Goal: Transaction & Acquisition: Purchase product/service

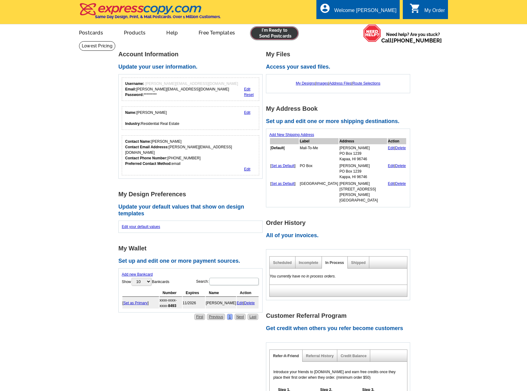
click at [282, 32] on link at bounding box center [274, 33] width 47 height 12
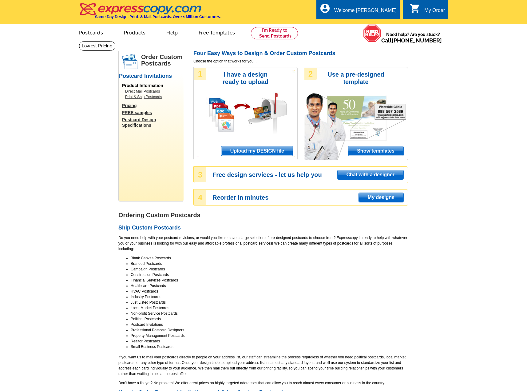
click at [225, 151] on span "Upload my DESIGN file" at bounding box center [258, 150] width 72 height 9
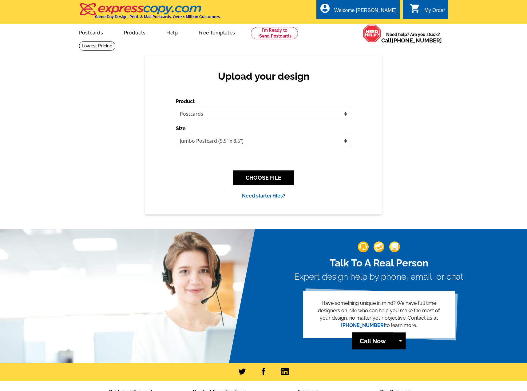
click at [243, 142] on select "Jumbo Postcard (5.5" x 8.5") Regular Postcard (4.25" x 5.6") Panoramic Postcard…" at bounding box center [263, 141] width 175 height 12
click at [236, 138] on select "Jumbo Postcard (5.5" x 8.5") Regular Postcard (4.25" x 5.6") Panoramic Postcard…" at bounding box center [263, 141] width 175 height 12
select select "1"
click at [176, 135] on select "Jumbo Postcard (5.5" x 8.5") Regular Postcard (4.25" x 5.6") Panoramic Postcard…" at bounding box center [263, 141] width 175 height 12
click at [282, 178] on button "CHOOSE FILE" at bounding box center [263, 177] width 61 height 14
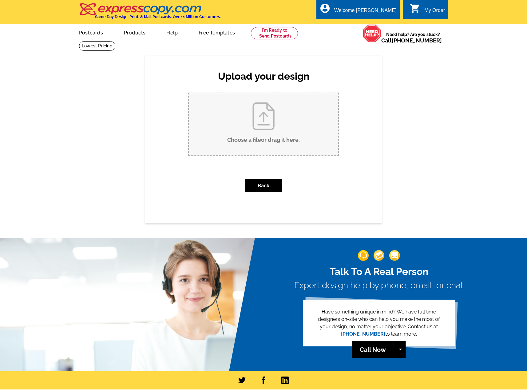
click at [277, 121] on input "Choose a file or drag it here ." at bounding box center [264, 124] width 150 height 62
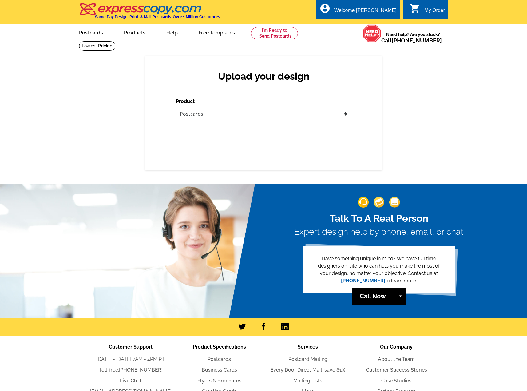
click at [250, 117] on select "Please select the type of file... Postcards Business Cards Letters and flyers G…" at bounding box center [263, 114] width 175 height 12
click at [199, 113] on select "Please select the type of file... Postcards Business Cards Letters and flyers G…" at bounding box center [263, 114] width 175 height 12
select select "1"
click at [176, 108] on select "Please select the type of file... Postcards Business Cards Letters and flyers G…" at bounding box center [263, 114] width 175 height 12
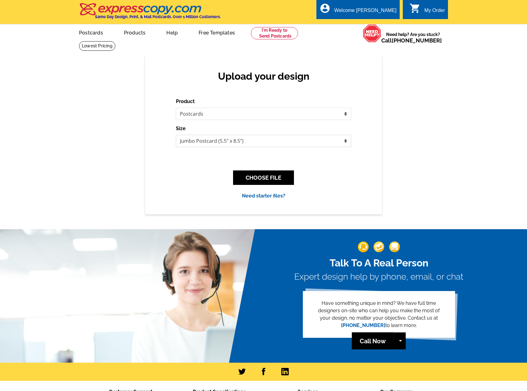
click at [242, 146] on select "Jumbo Postcard (5.5" x 8.5") Regular Postcard (4.25" x 5.6") Panoramic Postcard…" at bounding box center [263, 141] width 175 height 12
select select "1"
click at [176, 135] on select "Jumbo Postcard (5.5" x 8.5") Regular Postcard (4.25" x 5.6") Panoramic Postcard…" at bounding box center [263, 141] width 175 height 12
click at [256, 178] on button "CHOOSE FILE" at bounding box center [263, 177] width 61 height 14
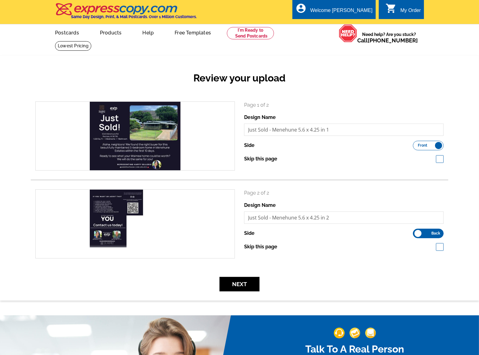
click at [428, 233] on label "Front Back" at bounding box center [428, 234] width 31 height 10
click at [416, 232] on input "Front Back" at bounding box center [416, 232] width 0 height 0
drag, startPoint x: 431, startPoint y: 234, endPoint x: 427, endPoint y: 235, distance: 3.7
click at [431, 234] on label "Front Back" at bounding box center [428, 234] width 31 height 10
click at [416, 232] on input "Front Back" at bounding box center [416, 232] width 0 height 0
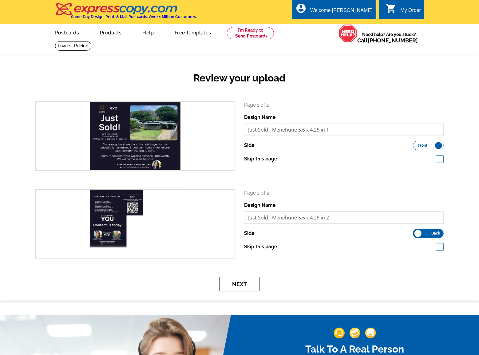
click at [240, 284] on button "Next" at bounding box center [240, 284] width 40 height 14
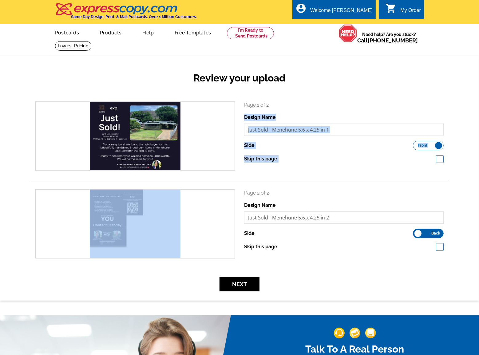
drag, startPoint x: 134, startPoint y: 222, endPoint x: 307, endPoint y: 102, distance: 211.0
click at [307, 102] on div "search Page 1 of 2 Design Name Just Sold - Menehune 5.6 x 4.25 in 1 Side Front …" at bounding box center [240, 185] width 418 height 166
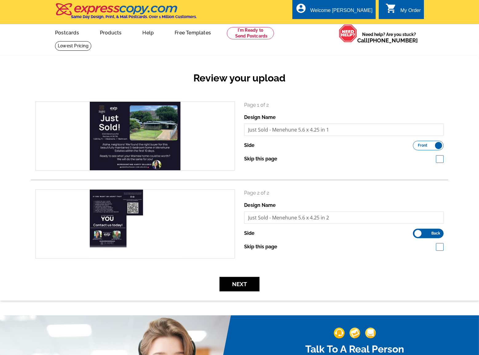
click at [323, 91] on div "Review your upload" at bounding box center [240, 83] width 418 height 36
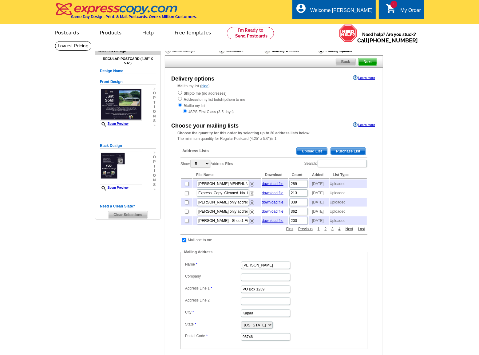
click at [188, 184] on input "checkbox" at bounding box center [187, 184] width 4 height 4
checkbox input "true"
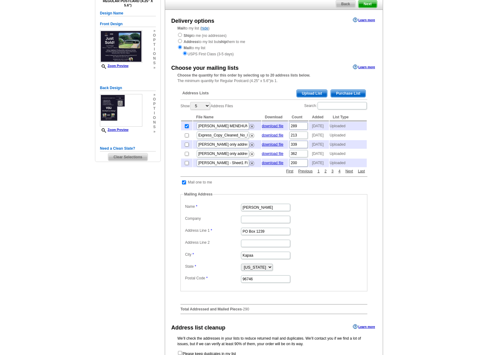
scroll to position [56, 0]
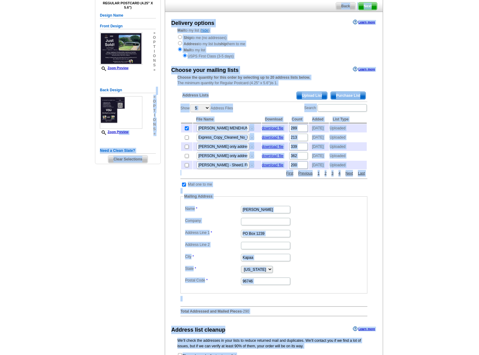
drag, startPoint x: 118, startPoint y: 131, endPoint x: 56, endPoint y: 144, distance: 63.5
click at [56, 144] on main "Need Help? call 800-260-5887, chat with support, or have our designers make som…" at bounding box center [239, 205] width 479 height 441
click at [58, 146] on main "Need Help? call 800-260-5887, chat with support, or have our designers make som…" at bounding box center [239, 205] width 479 height 441
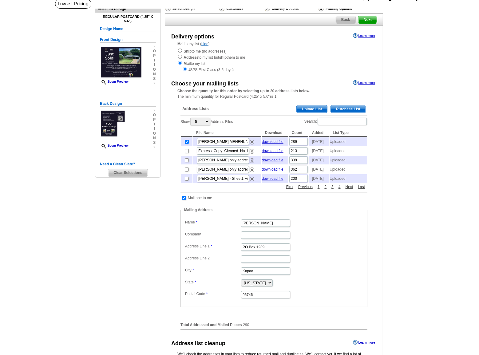
scroll to position [0, 0]
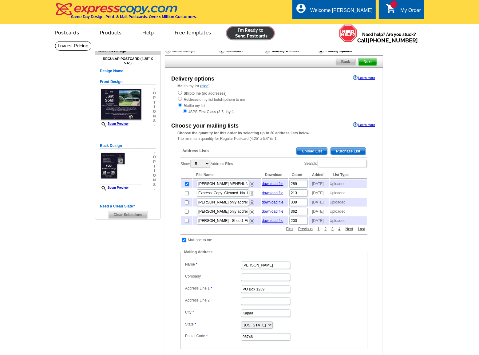
click at [246, 32] on link at bounding box center [250, 33] width 47 height 12
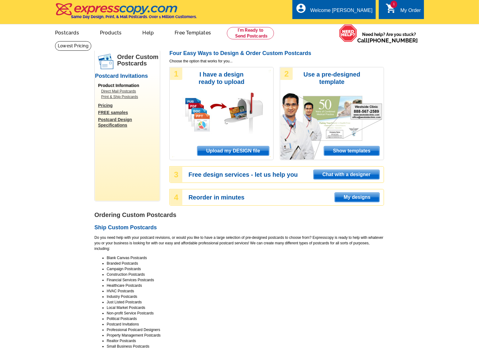
click at [223, 150] on span "Upload my DESIGN file" at bounding box center [234, 150] width 72 height 9
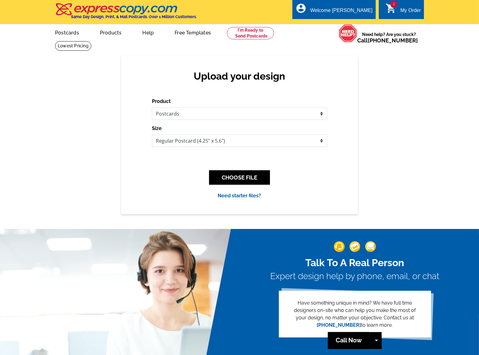
click at [152, 108] on select "Please select the type of file... Postcards Business Cards Letters and flyers G…" at bounding box center [239, 114] width 175 height 12
click at [235, 141] on select "Jumbo Postcard (5.5" x 8.5") Regular Postcard (4.25" x 5.6") Panoramic Postcard…" at bounding box center [239, 141] width 175 height 12
click at [152, 135] on select "Jumbo Postcard (5.5" x 8.5") Regular Postcard (4.25" x 5.6") Panoramic Postcard…" at bounding box center [239, 141] width 175 height 12
click at [241, 195] on link "Need starter files?" at bounding box center [239, 196] width 43 height 6
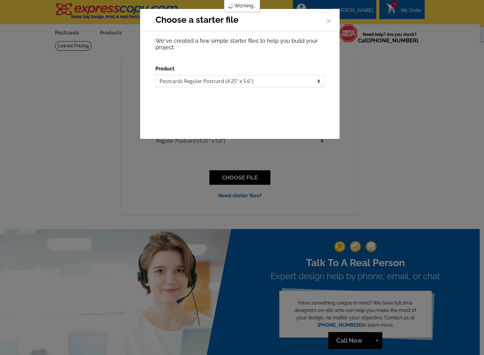
click at [244, 80] on select "Postcards Regular Postcard (4.25" x 5.6")" at bounding box center [239, 81] width 169 height 12
click at [290, 106] on div "Download MS Publisher file Adobe PDF file" at bounding box center [239, 107] width 169 height 10
click at [246, 110] on button "Download" at bounding box center [240, 107] width 48 height 10
click at [330, 18] on span "×" at bounding box center [329, 20] width 6 height 16
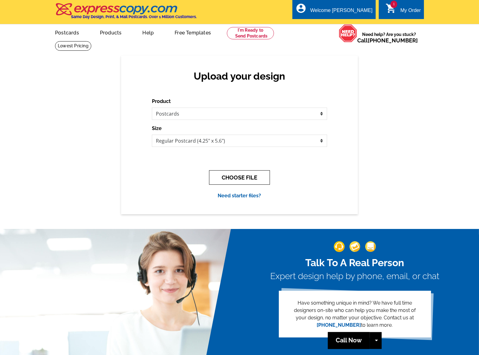
click at [246, 178] on button "CHOOSE FILE" at bounding box center [239, 177] width 61 height 14
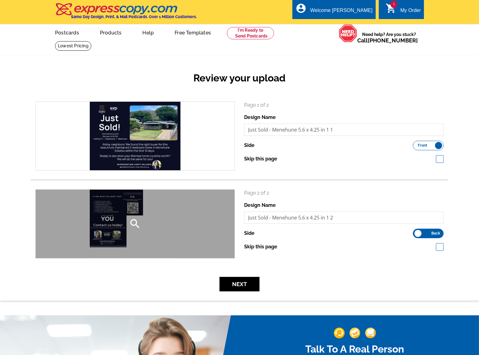
click at [130, 221] on icon "search" at bounding box center [135, 224] width 12 height 12
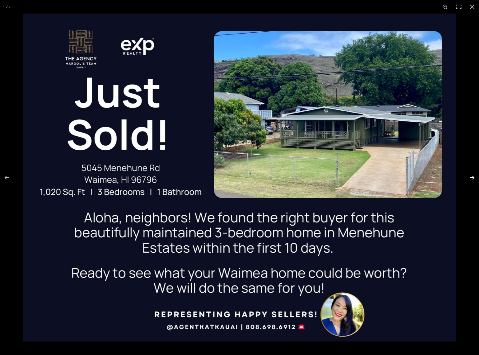
click at [477, 179] on button at bounding box center [469, 177] width 22 height 31
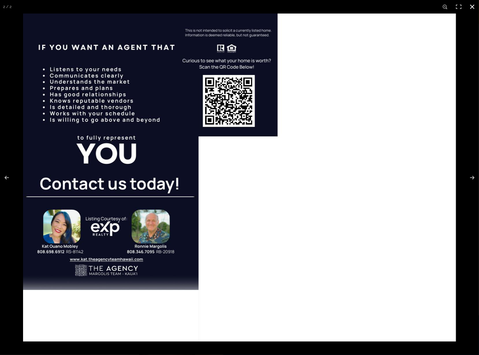
click at [473, 129] on div at bounding box center [262, 191] width 479 height 355
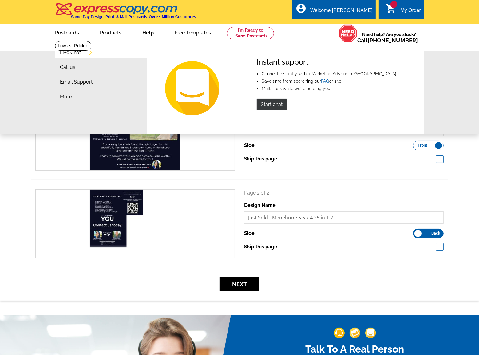
click at [147, 33] on link "Help" at bounding box center [148, 32] width 31 height 14
click at [145, 32] on link "Help" at bounding box center [148, 32] width 31 height 14
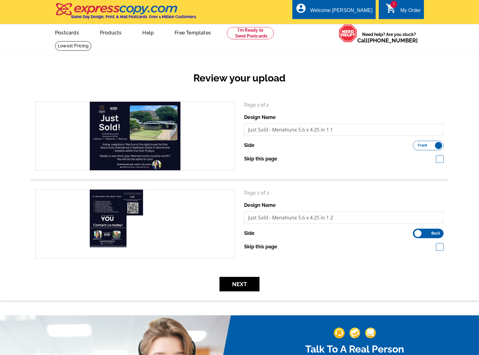
click at [142, 33] on link "Help" at bounding box center [148, 32] width 31 height 14
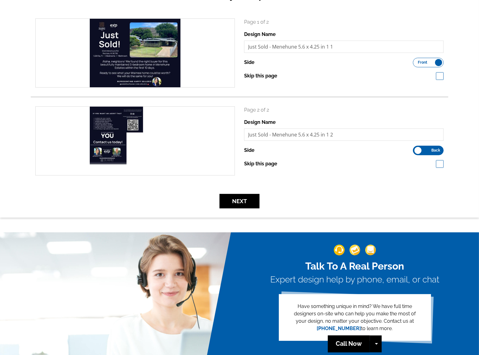
scroll to position [56, 0]
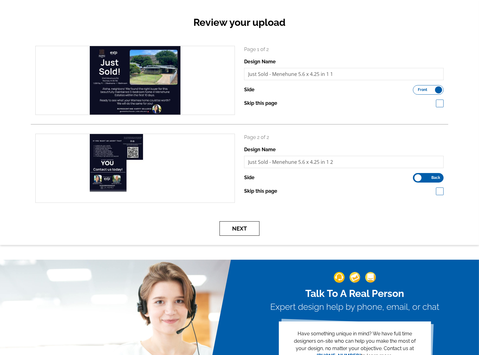
drag, startPoint x: 241, startPoint y: 229, endPoint x: 317, endPoint y: 230, distance: 75.4
click at [317, 230] on div "Next" at bounding box center [240, 229] width 418 height 14
click at [257, 231] on button "Next" at bounding box center [240, 229] width 40 height 14
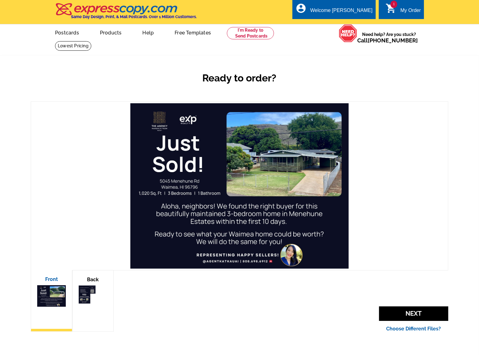
click at [90, 290] on img at bounding box center [93, 297] width 29 height 22
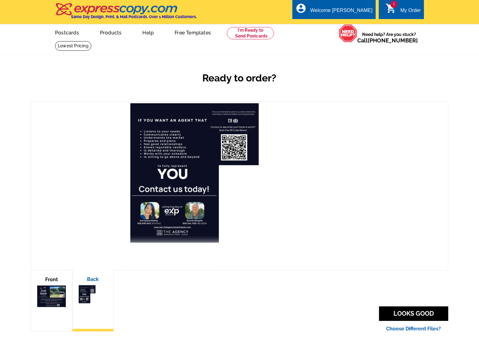
click at [37, 291] on div "Front" at bounding box center [52, 301] width 42 height 62
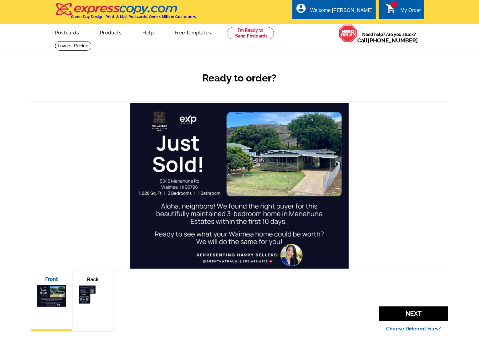
click at [85, 297] on img at bounding box center [93, 297] width 29 height 22
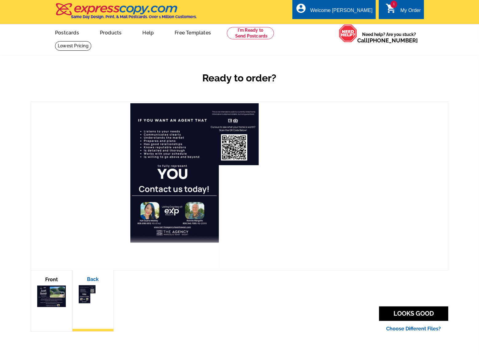
click at [45, 301] on img at bounding box center [51, 297] width 29 height 22
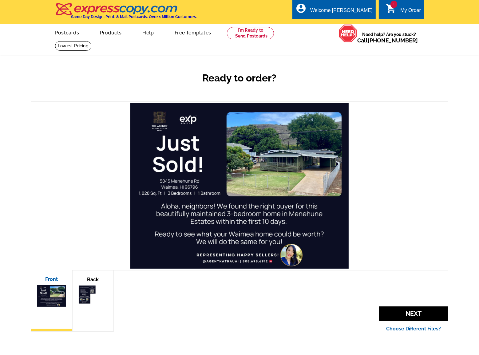
click at [74, 315] on div "Back" at bounding box center [93, 301] width 42 height 62
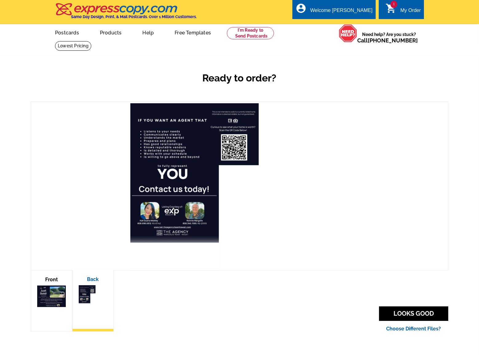
click at [52, 299] on img at bounding box center [51, 297] width 29 height 22
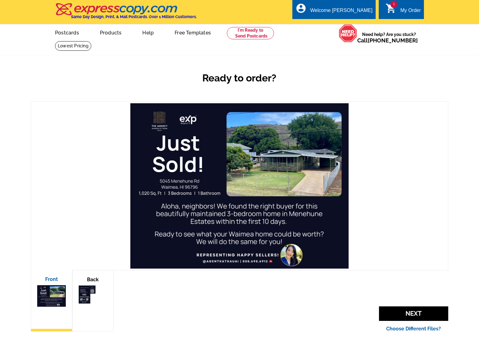
click at [94, 307] on img at bounding box center [93, 297] width 29 height 22
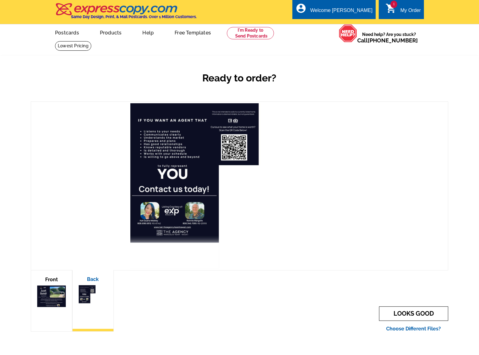
click at [428, 313] on link "LOOKS GOOD" at bounding box center [413, 314] width 69 height 14
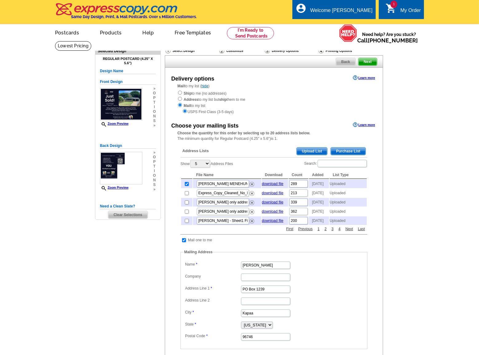
click at [346, 62] on span "Back" at bounding box center [345, 61] width 19 height 7
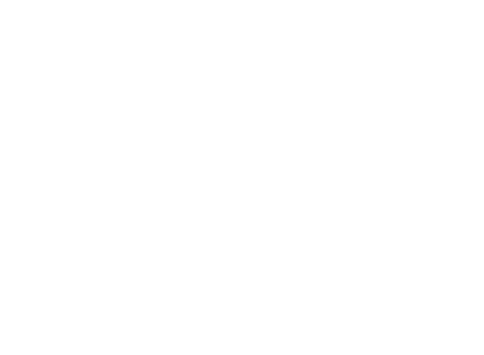
select select "1"
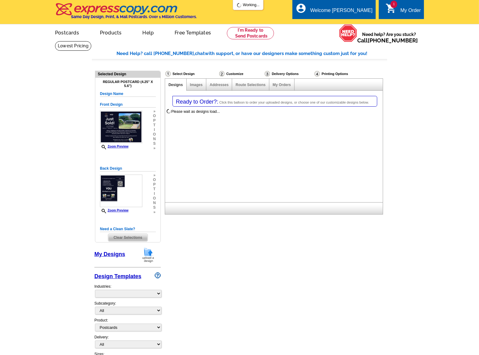
select select "785"
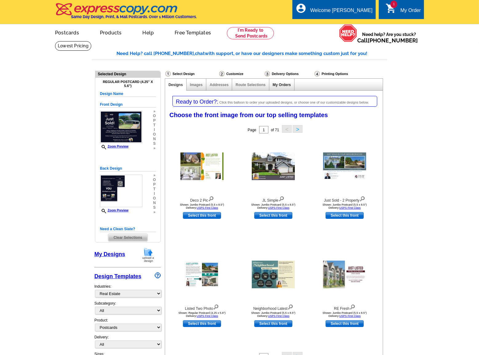
click at [286, 86] on link "My Orders" at bounding box center [282, 85] width 18 height 4
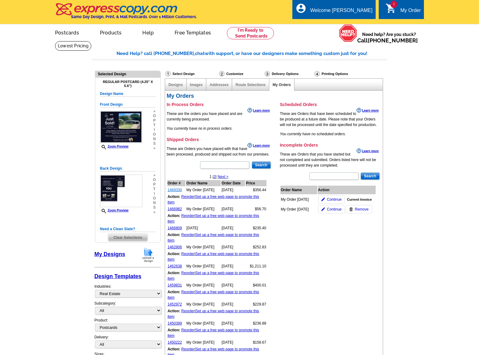
click at [178, 190] on link "1469330" at bounding box center [175, 190] width 14 height 4
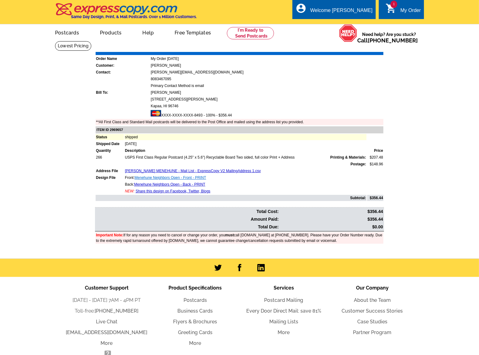
click at [169, 178] on link "Menehune Neighbors Open - Front - PRINT" at bounding box center [171, 178] width 72 height 4
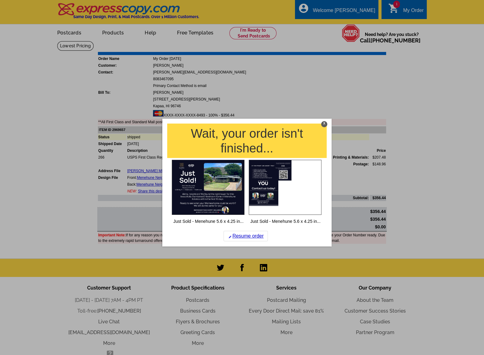
click at [323, 123] on div "X" at bounding box center [324, 124] width 6 height 6
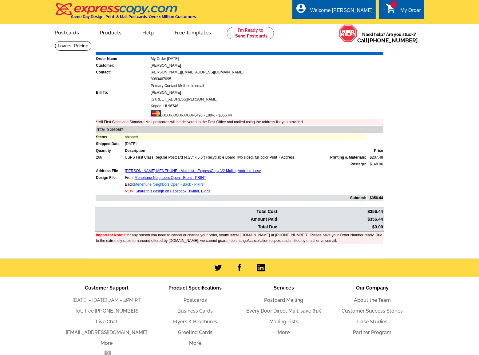
click at [167, 182] on link "Menehune Neighbors Open - Back - PRINT" at bounding box center [169, 184] width 71 height 4
click at [409, 12] on div "My Order" at bounding box center [411, 12] width 21 height 9
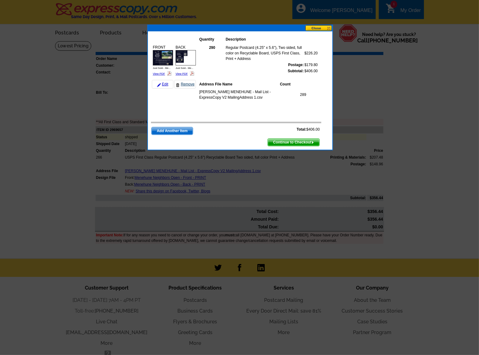
click at [184, 84] on link "Remove" at bounding box center [185, 84] width 22 height 9
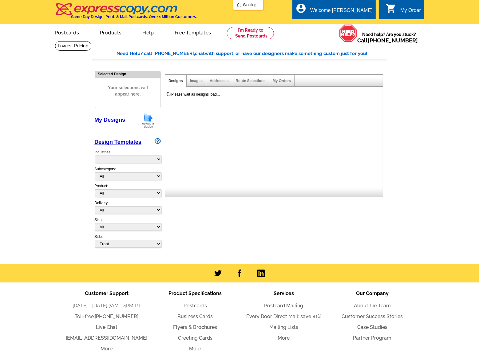
select select "785"
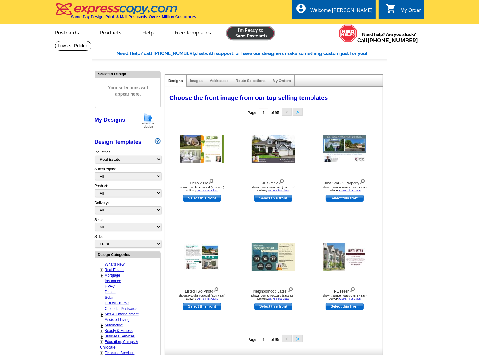
click at [252, 34] on link at bounding box center [250, 33] width 47 height 12
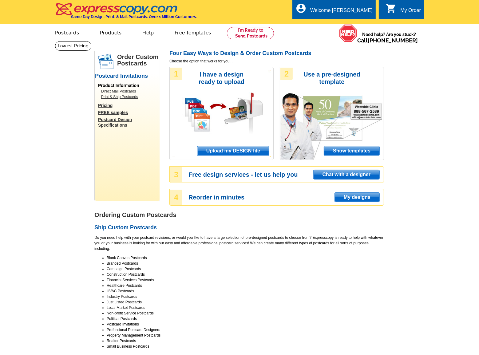
click at [240, 151] on span "Upload my DESIGN file" at bounding box center [234, 150] width 72 height 9
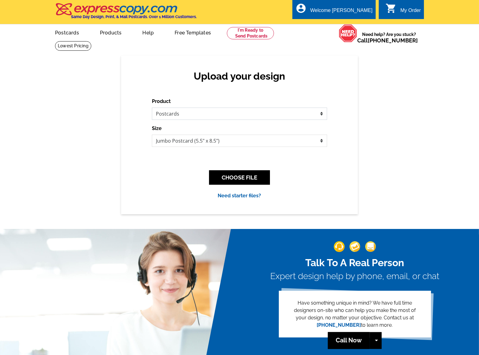
click at [194, 115] on select "Please select the type of file... Postcards Business Cards Letters and flyers G…" at bounding box center [239, 114] width 175 height 12
click at [152, 108] on select "Please select the type of file... Postcards Business Cards Letters and flyers G…" at bounding box center [239, 114] width 175 height 12
click at [206, 138] on select "Jumbo Postcard (5.5" x 8.5") Regular Postcard (4.25" x 5.6") Panoramic Postcard…" at bounding box center [239, 141] width 175 height 12
select select "1"
click at [152, 135] on select "Jumbo Postcard (5.5" x 8.5") Regular Postcard (4.25" x 5.6") Panoramic Postcard…" at bounding box center [239, 141] width 175 height 12
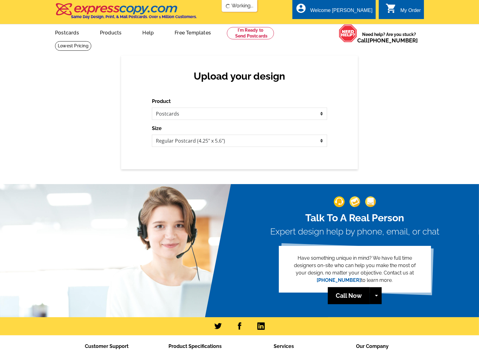
click at [250, 159] on div "Upload your design Product Please select the type of file... Postcards Business…" at bounding box center [239, 113] width 237 height 114
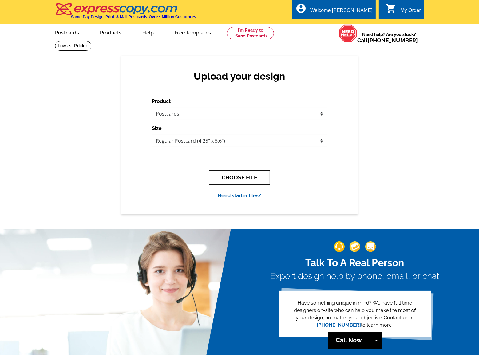
click at [226, 180] on button "CHOOSE FILE" at bounding box center [239, 177] width 61 height 14
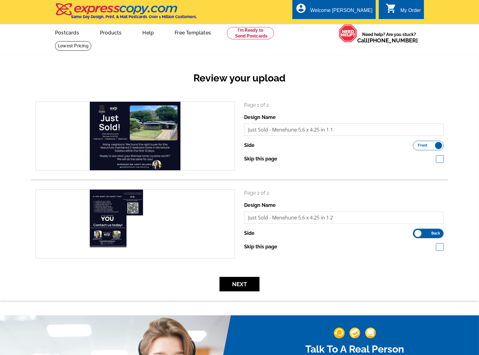
click at [274, 130] on input "Just Sold - Menehune 5.6 x 4.25 in 1 1" at bounding box center [344, 130] width 200 height 12
click at [327, 131] on input "Just Sold - Menehune 5.6 x 4.25 in 1 1" at bounding box center [344, 130] width 200 height 12
click at [335, 131] on input "Just Sold - Menehune 5.6 x 4.25 in 1 1" at bounding box center [344, 130] width 200 height 12
click at [330, 219] on input "Just Sold - Menehune 5.6 x 4.25 in 1 2" at bounding box center [344, 218] width 200 height 12
type input "Just Sold - Menehune 5.6 x 4.25 in 2"
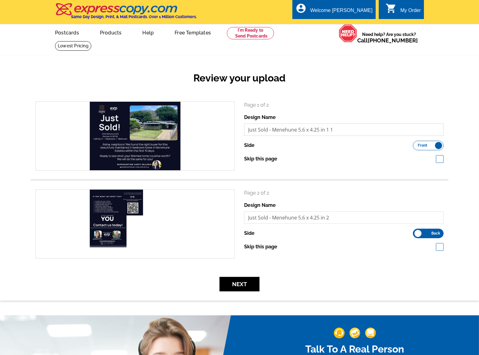
click at [329, 130] on input "Just Sold - Menehune 5.6 x 4.25 in 1 1" at bounding box center [344, 130] width 200 height 12
type input "Just Sold - Menehune 5.6 x 4.25 in 1"
click at [235, 282] on button "Next" at bounding box center [240, 284] width 40 height 14
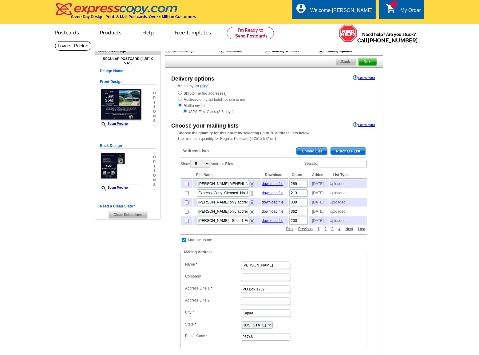
click at [127, 214] on span "Clear Selections" at bounding box center [127, 214] width 39 height 7
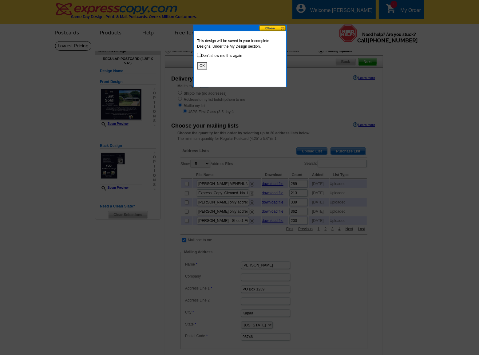
click at [277, 28] on button at bounding box center [272, 28] width 27 height 6
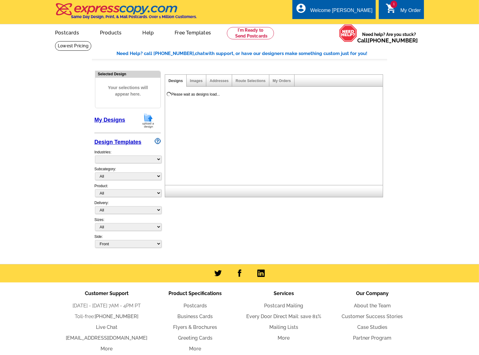
select select "785"
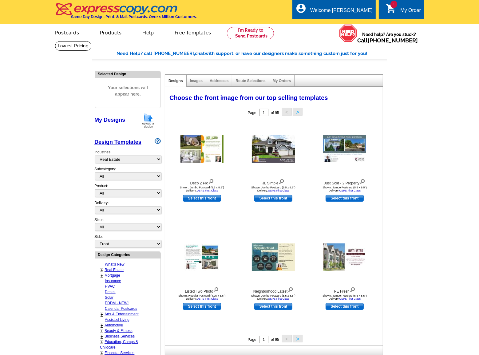
click at [408, 10] on div "My Order" at bounding box center [411, 12] width 21 height 9
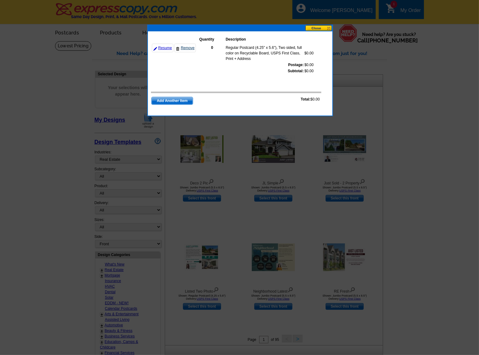
click at [186, 47] on link "Remove" at bounding box center [185, 48] width 22 height 9
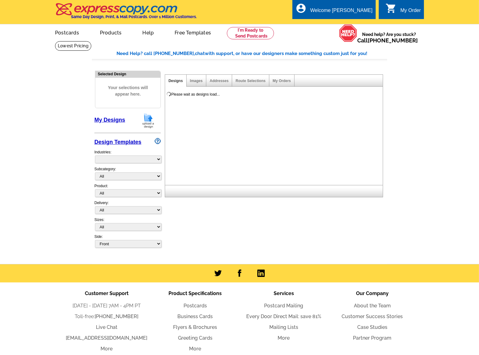
select select "785"
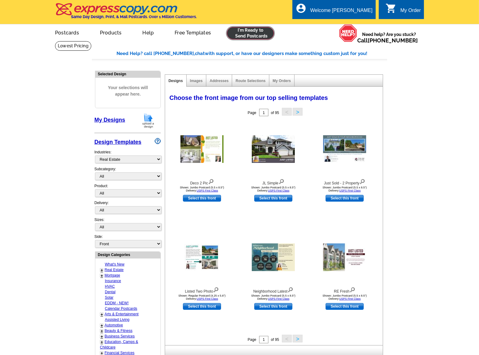
click at [250, 32] on link at bounding box center [250, 33] width 47 height 12
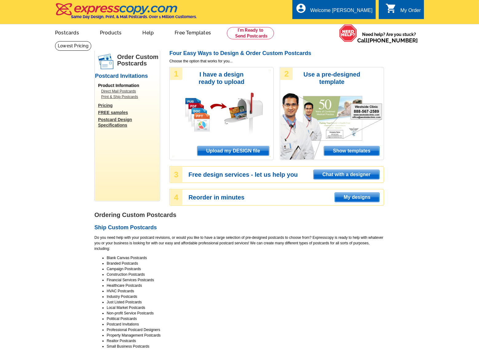
click at [234, 150] on span "Upload my DESIGN file" at bounding box center [234, 150] width 72 height 9
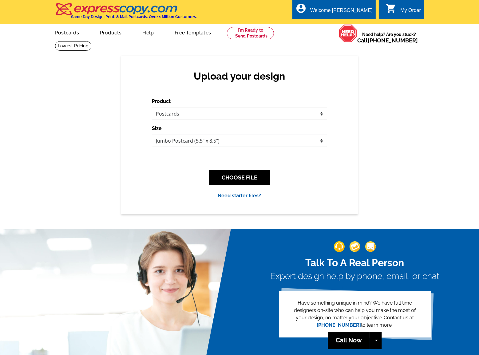
click at [211, 140] on select "Jumbo Postcard (5.5" x 8.5") Regular Postcard (4.25" x 5.6") Panoramic Postcard…" at bounding box center [239, 141] width 175 height 12
select select "1"
click at [152, 135] on select "Jumbo Postcard (5.5" x 8.5") Regular Postcard (4.25" x 5.6") Panoramic Postcard…" at bounding box center [239, 141] width 175 height 12
click at [238, 174] on button "CHOOSE FILE" at bounding box center [239, 177] width 61 height 14
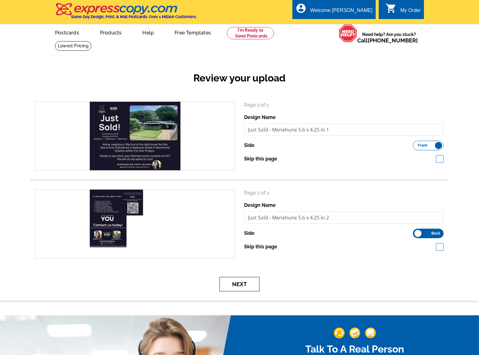
click at [248, 284] on button "Next" at bounding box center [240, 284] width 40 height 14
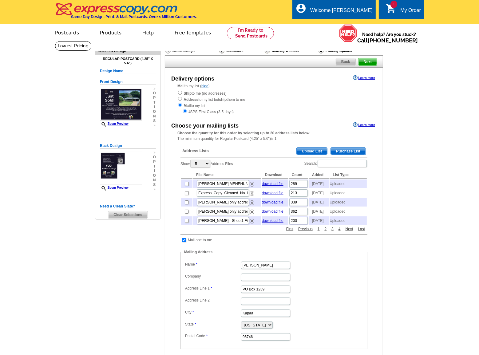
click at [186, 185] on input "checkbox" at bounding box center [187, 184] width 4 height 4
checkbox input "true"
click at [404, 178] on main "Need Help? call [PHONE_NUMBER], chat with support, or have our designers make s…" at bounding box center [239, 242] width 479 height 402
click at [114, 71] on h5 "Design Name" at bounding box center [128, 71] width 56 height 6
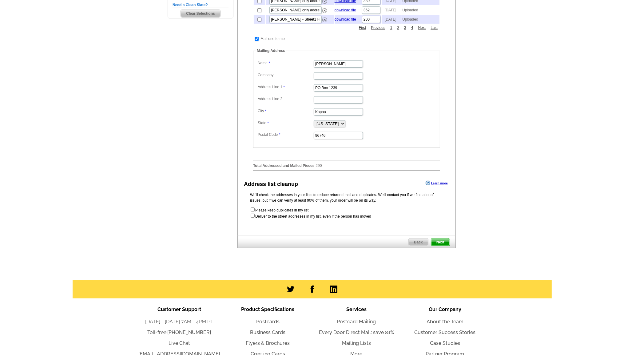
scroll to position [101, 0]
